Goal: Transaction & Acquisition: Purchase product/service

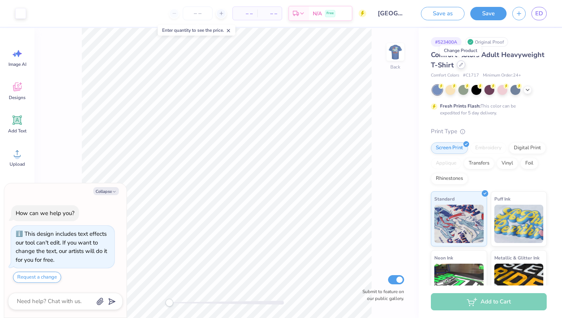
click at [462, 65] on div at bounding box center [461, 64] width 8 height 8
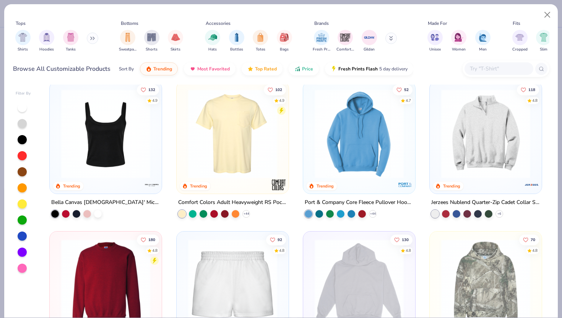
scroll to position [490, 0]
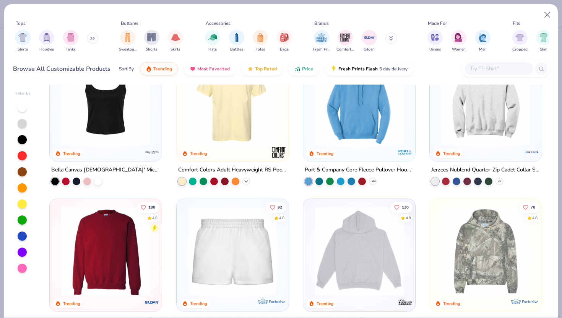
click at [248, 182] on div "+ 44" at bounding box center [246, 181] width 8 height 8
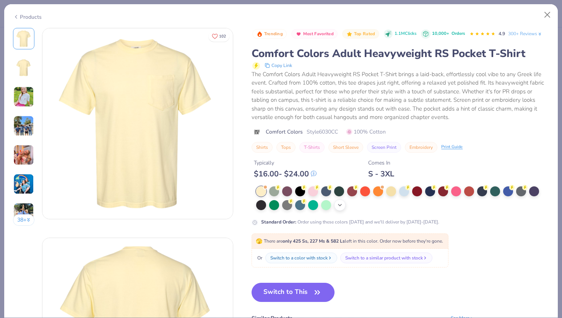
click at [337, 208] on div "+ 22" at bounding box center [339, 204] width 11 height 11
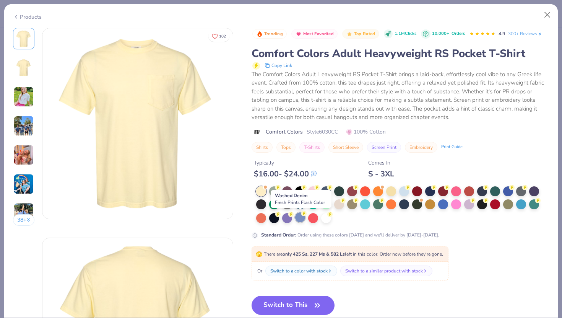
click at [302, 221] on div at bounding box center [300, 217] width 10 height 10
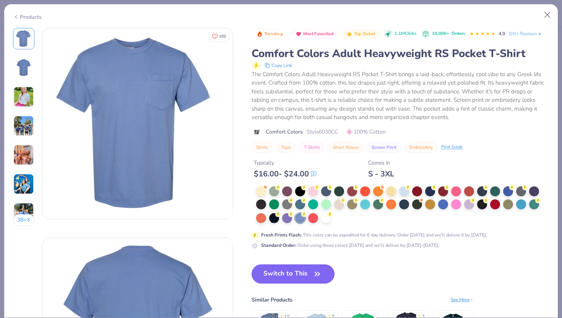
click at [308, 274] on button "Switch to This" at bounding box center [292, 273] width 83 height 19
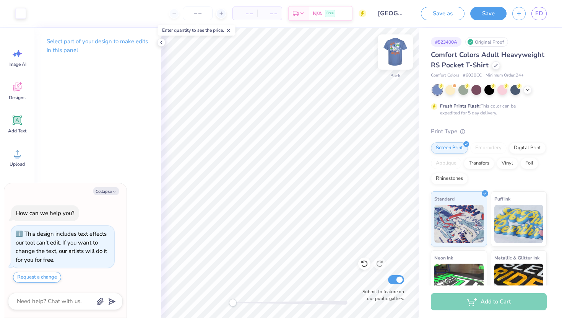
click at [395, 52] on img at bounding box center [395, 52] width 31 height 31
click at [394, 50] on img at bounding box center [395, 52] width 31 height 31
click at [487, 15] on button "Save" at bounding box center [488, 12] width 36 height 13
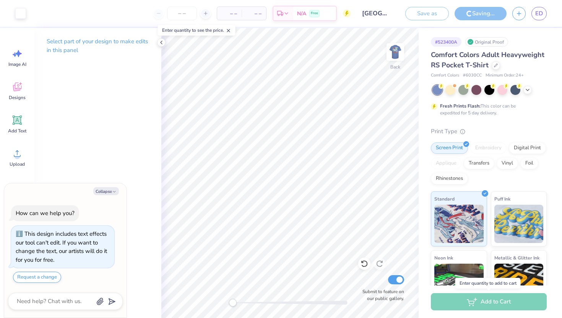
type textarea "x"
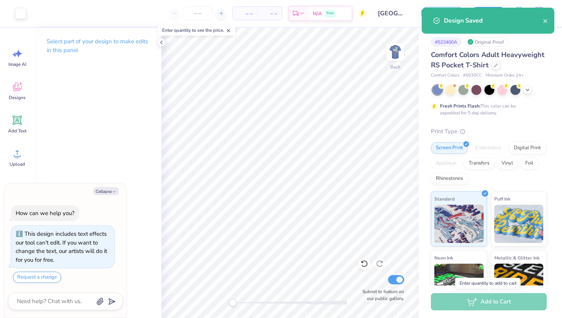
click at [468, 302] on div "Add to Cart" at bounding box center [489, 301] width 116 height 17
click at [468, 300] on div "Add to Cart" at bounding box center [489, 301] width 116 height 17
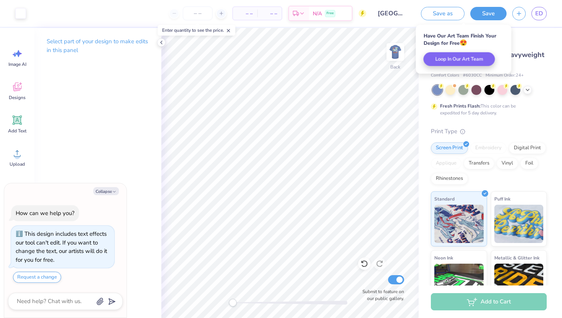
click at [489, 303] on div "Add to Cart" at bounding box center [489, 301] width 116 height 17
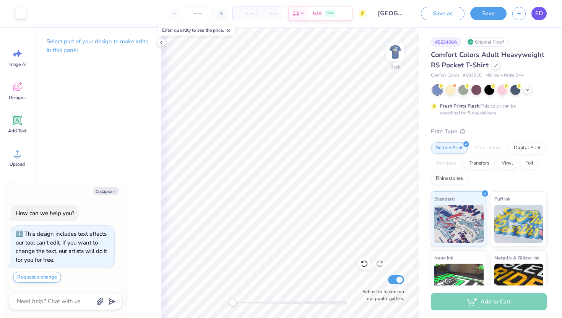
click at [536, 14] on span "ED" at bounding box center [539, 13] width 8 height 9
